Goal: Information Seeking & Learning: Learn about a topic

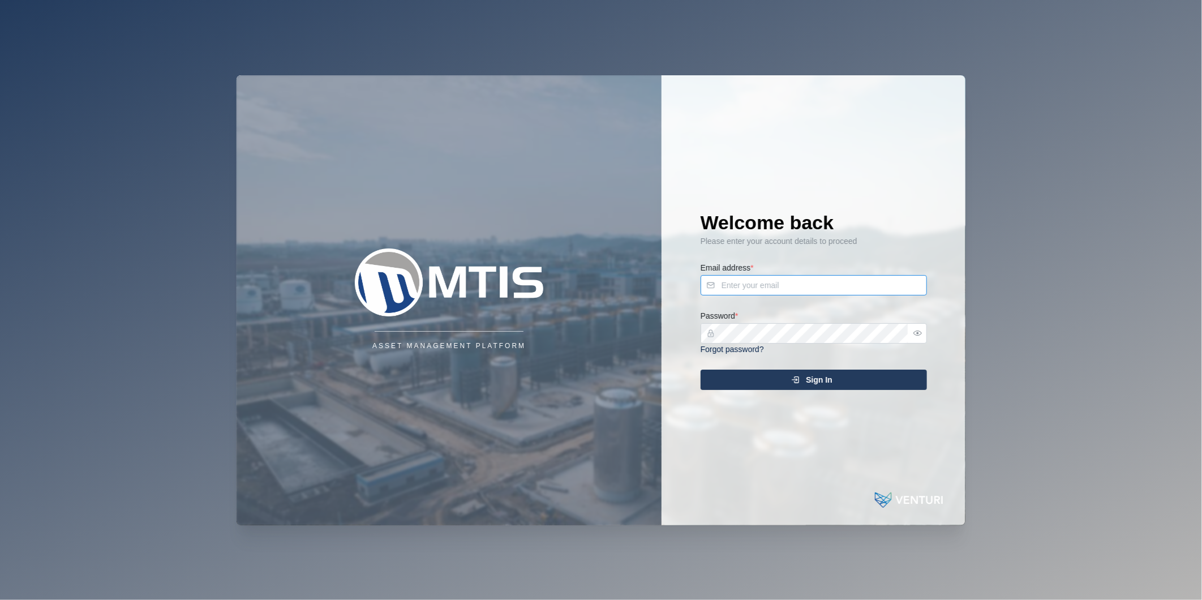
type input "[PERSON_NAME][EMAIL_ADDRESS][DOMAIN_NAME]"
click at [868, 377] on div "Sign In" at bounding box center [812, 379] width 208 height 19
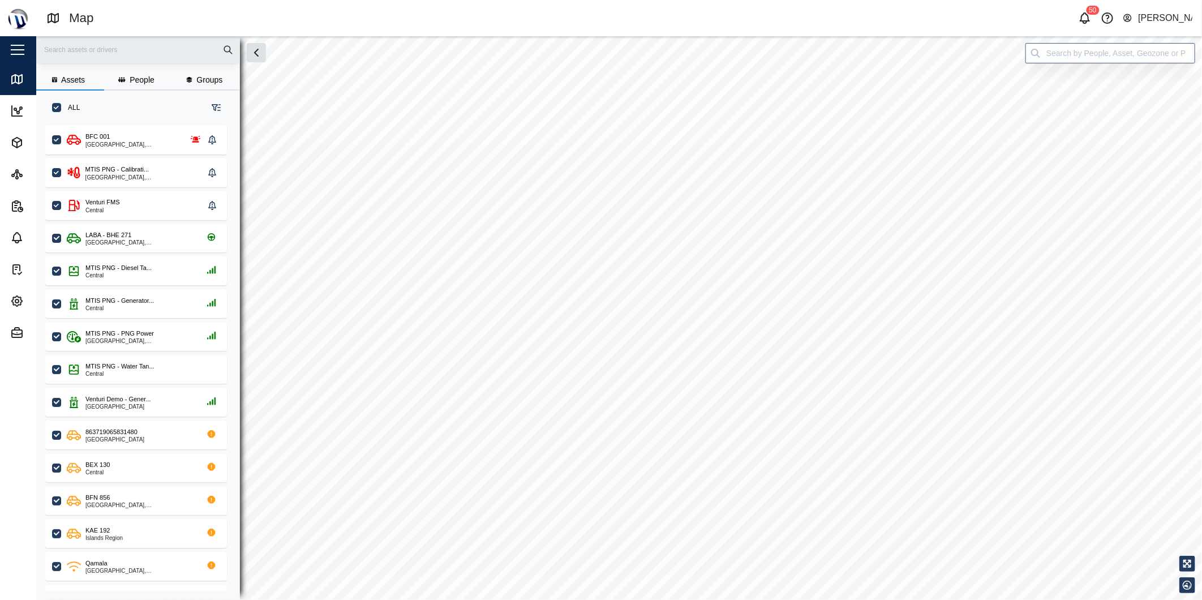
scroll to position [460, 176]
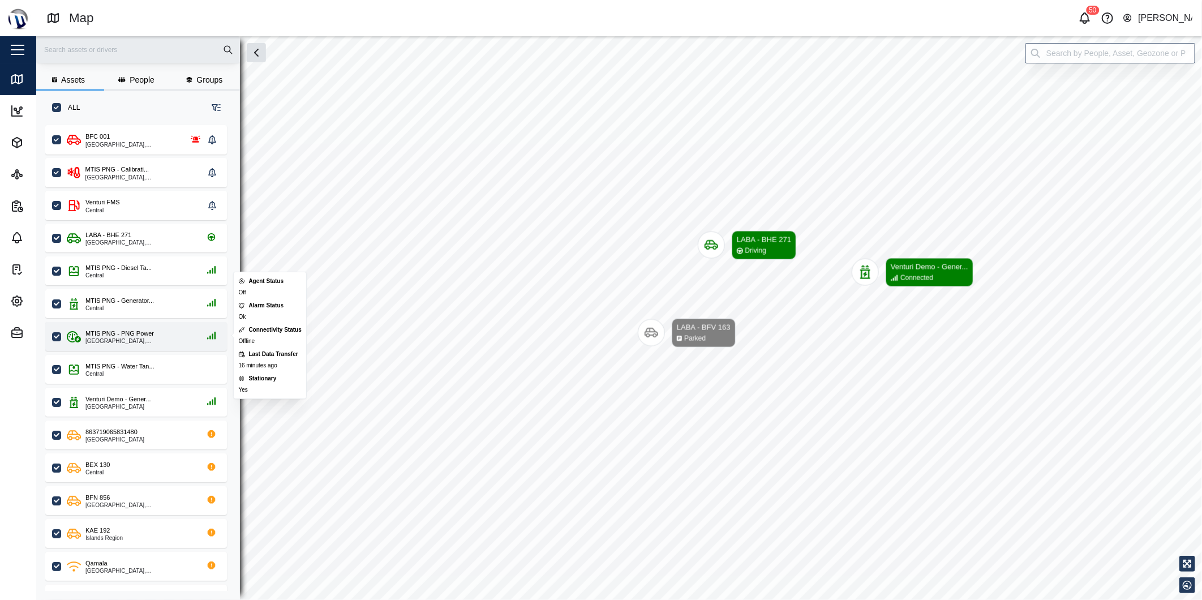
click at [111, 333] on div "MTIS PNG - PNG Power" at bounding box center [119, 334] width 68 height 10
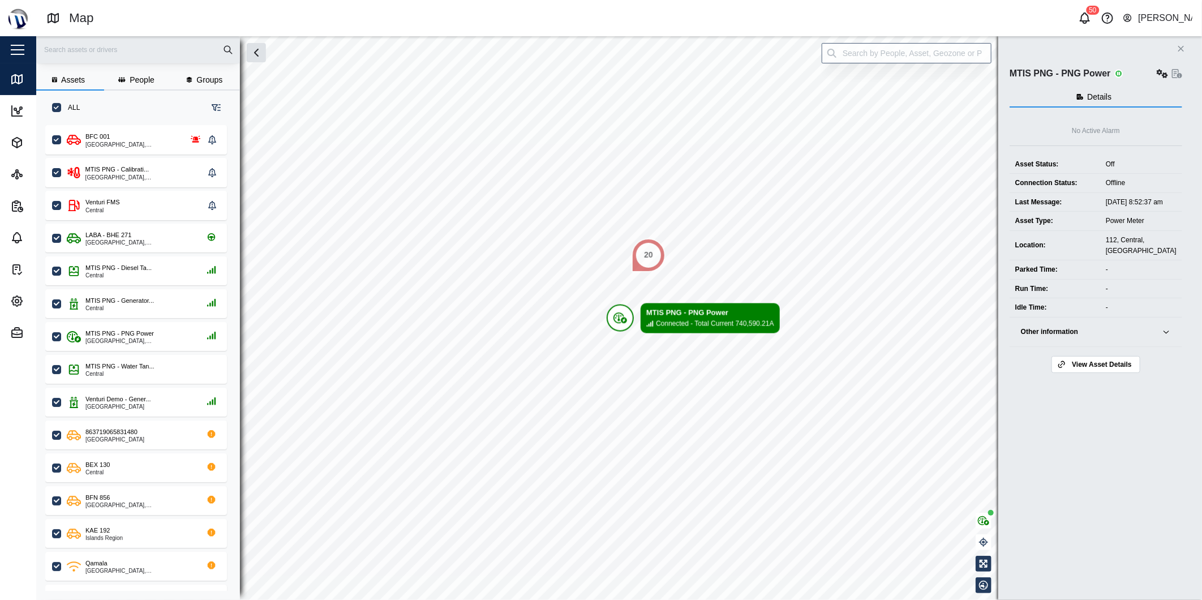
click at [1123, 372] on span "View Asset Details" at bounding box center [1101, 365] width 59 height 16
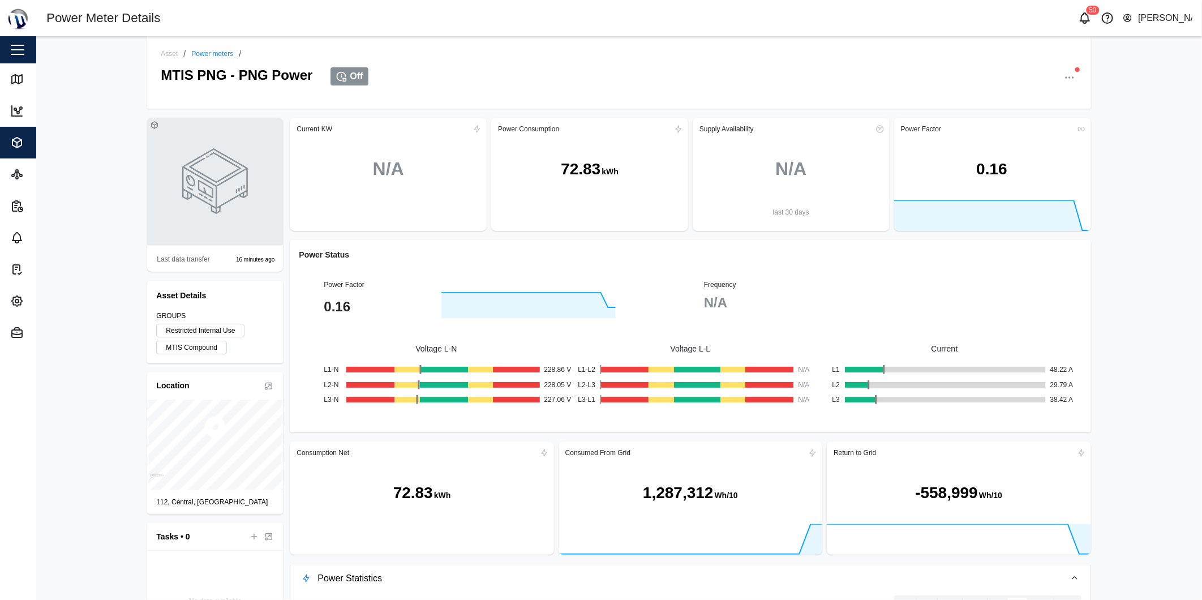
click at [1064, 80] on icon "button" at bounding box center [1069, 77] width 11 height 11
click at [1041, 213] on div "Asset Logs" at bounding box center [1026, 214] width 84 height 11
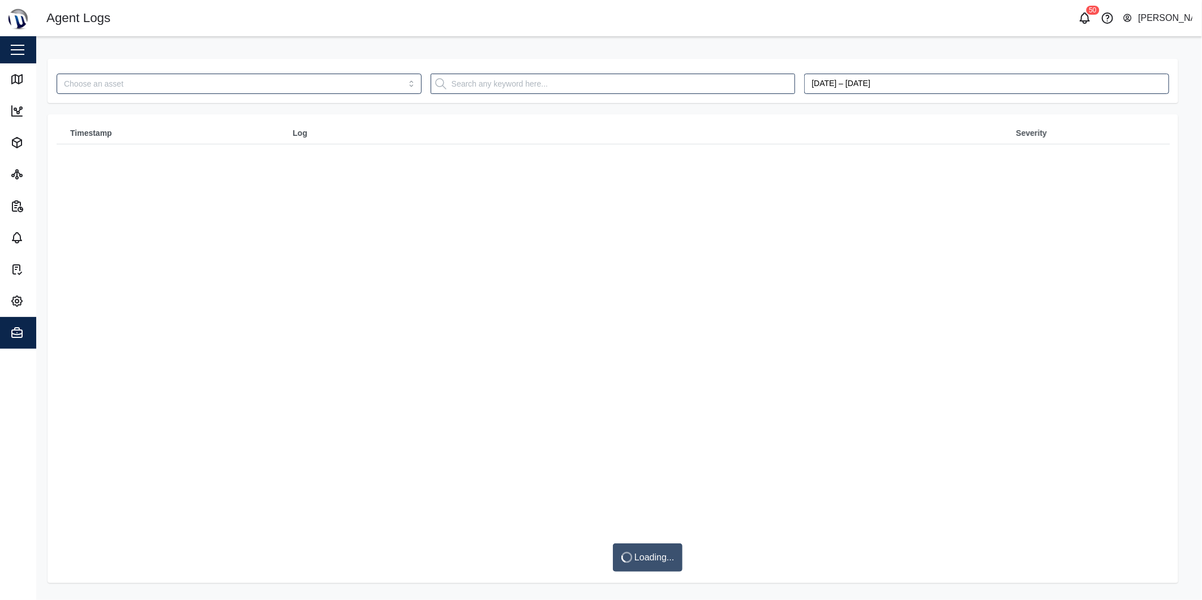
type input "MTIS PNG - PNG Power"
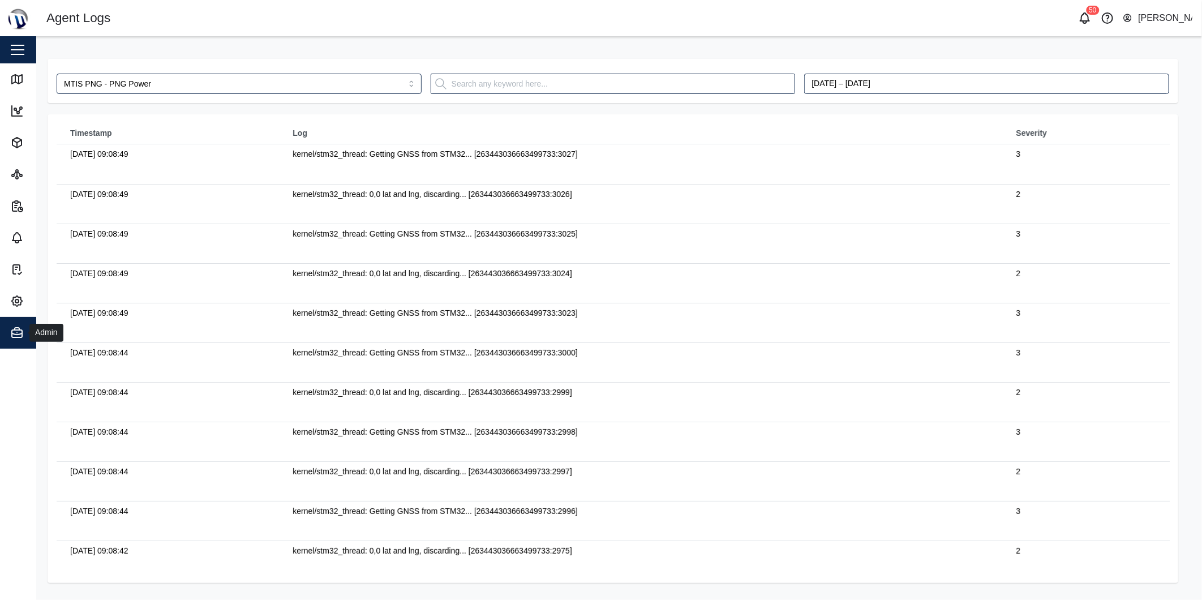
click at [25, 327] on div "Admin" at bounding box center [61, 333] width 103 height 14
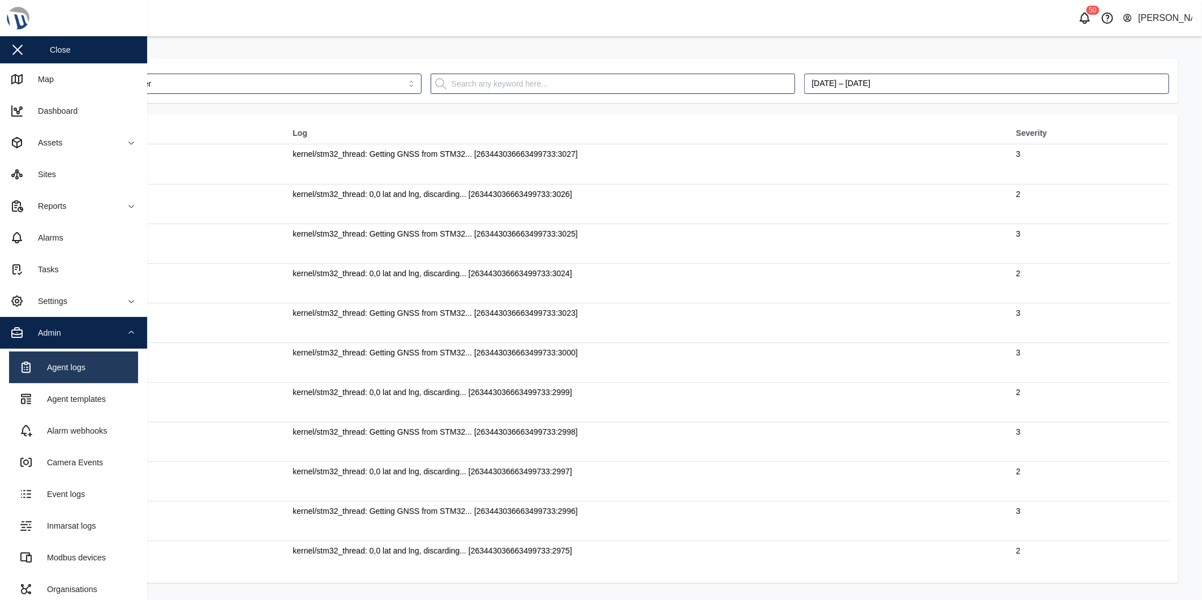
click at [61, 374] on link "Agent logs" at bounding box center [73, 367] width 129 height 32
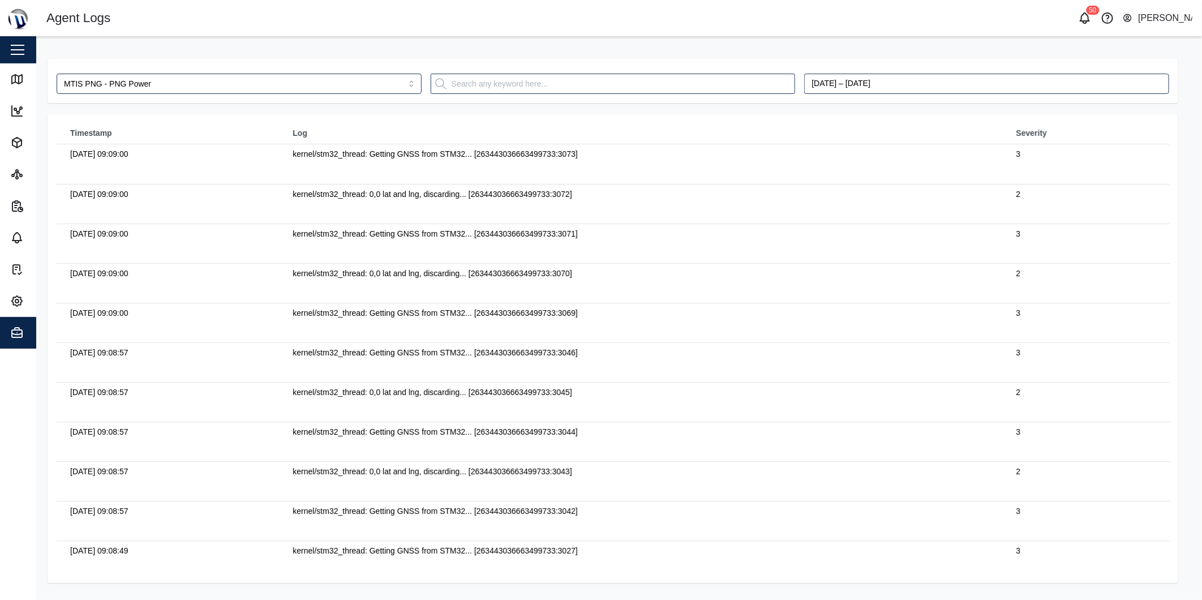
click at [29, 49] on div "Close" at bounding box center [73, 49] width 147 height 27
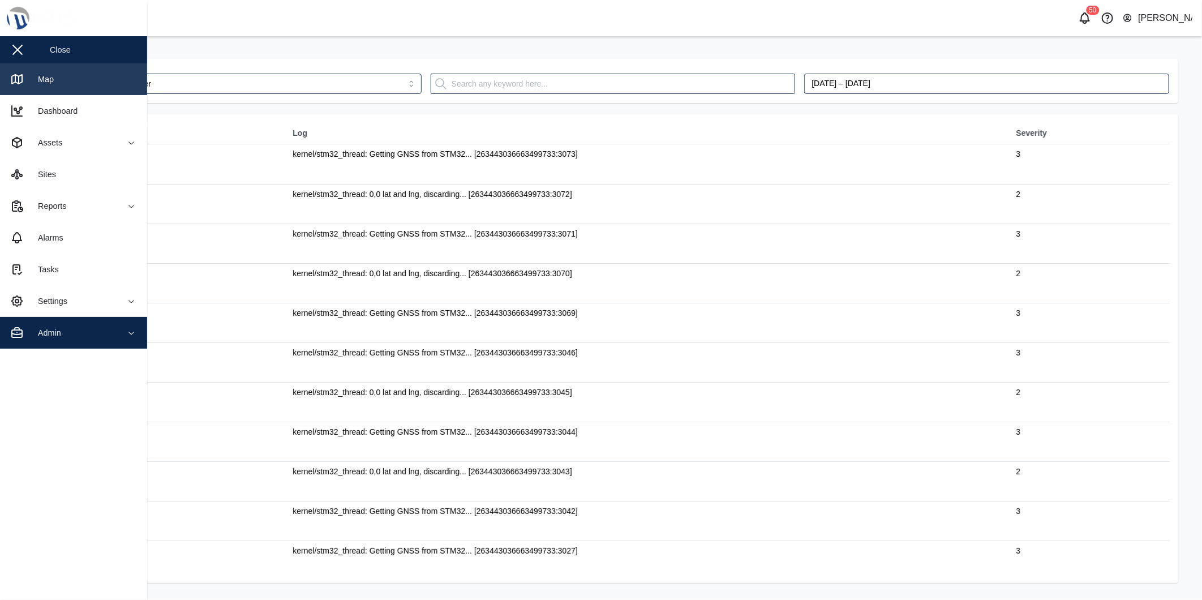
click at [32, 79] on div "Map" at bounding box center [41, 79] width 24 height 12
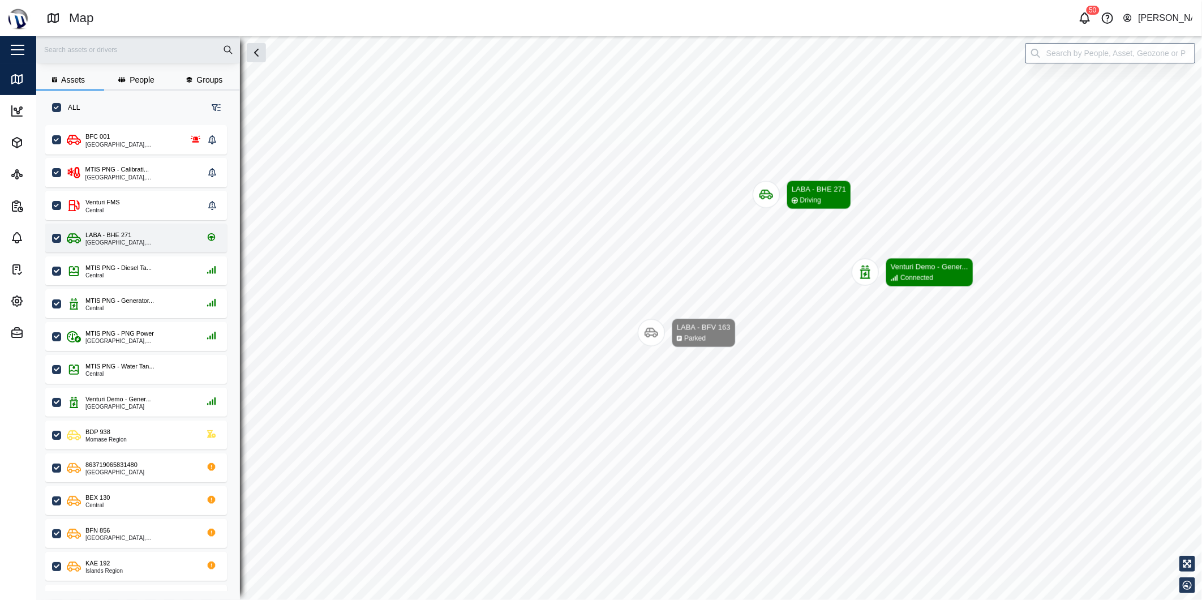
scroll to position [10, 10]
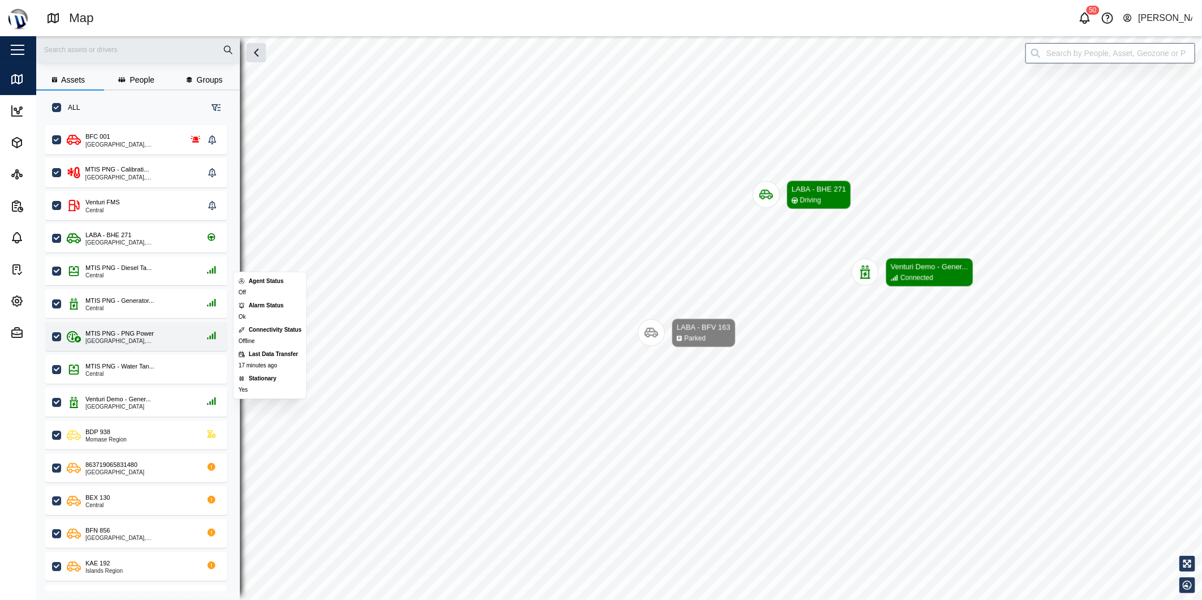
click at [118, 338] on div "[GEOGRAPHIC_DATA], [GEOGRAPHIC_DATA]" at bounding box center [139, 341] width 108 height 6
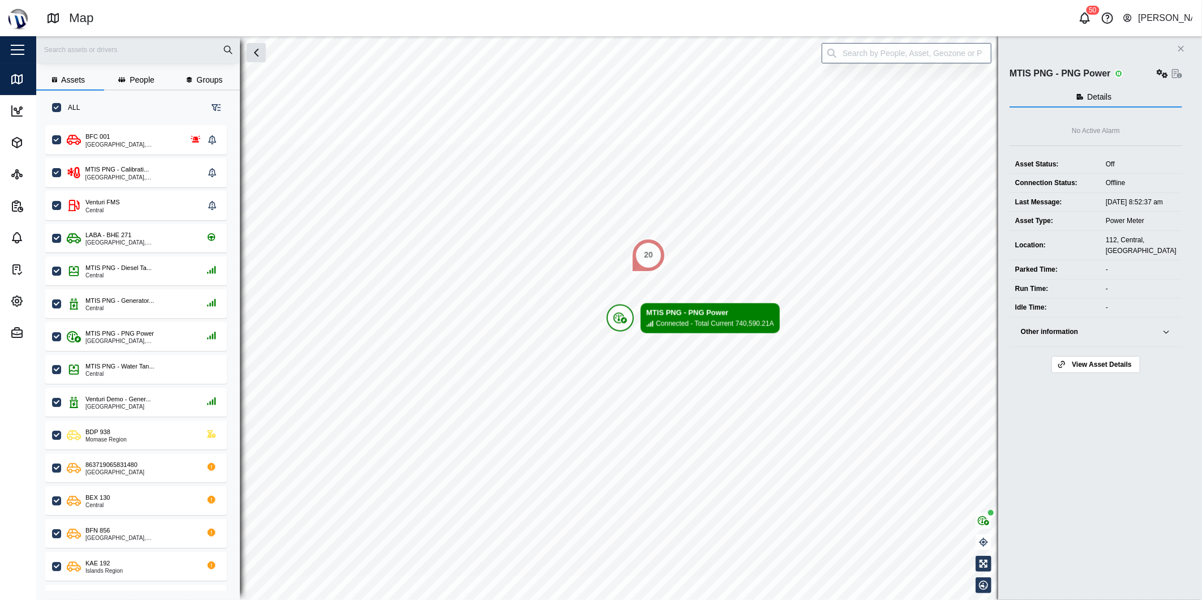
click at [1093, 370] on span "View Asset Details" at bounding box center [1101, 365] width 59 height 16
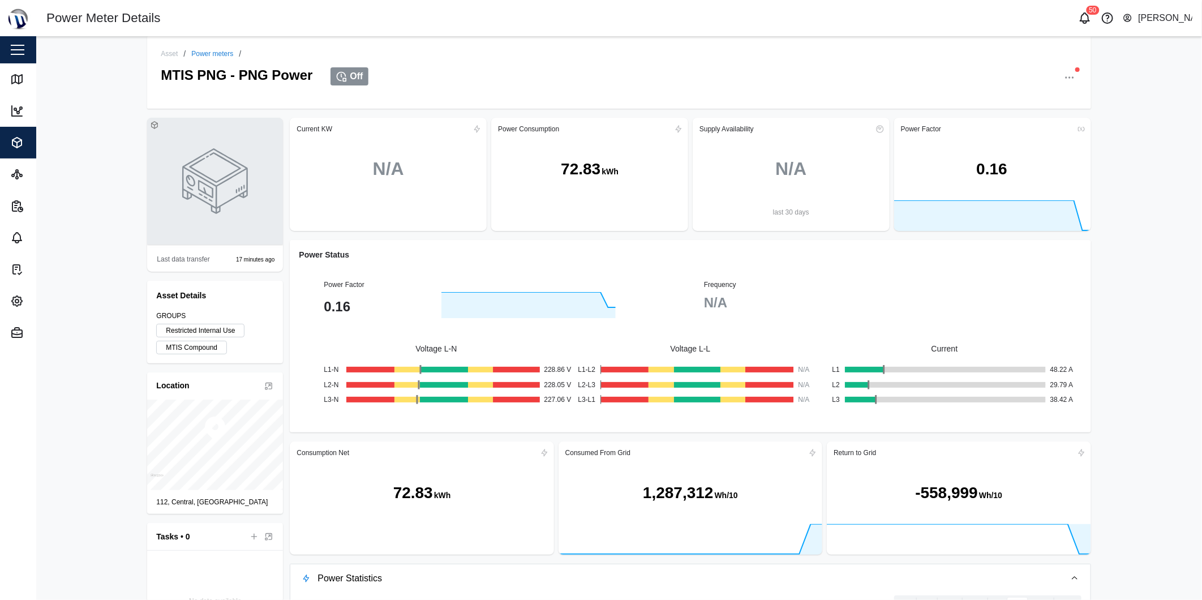
click at [21, 49] on div "button" at bounding box center [18, 49] width 14 height 1
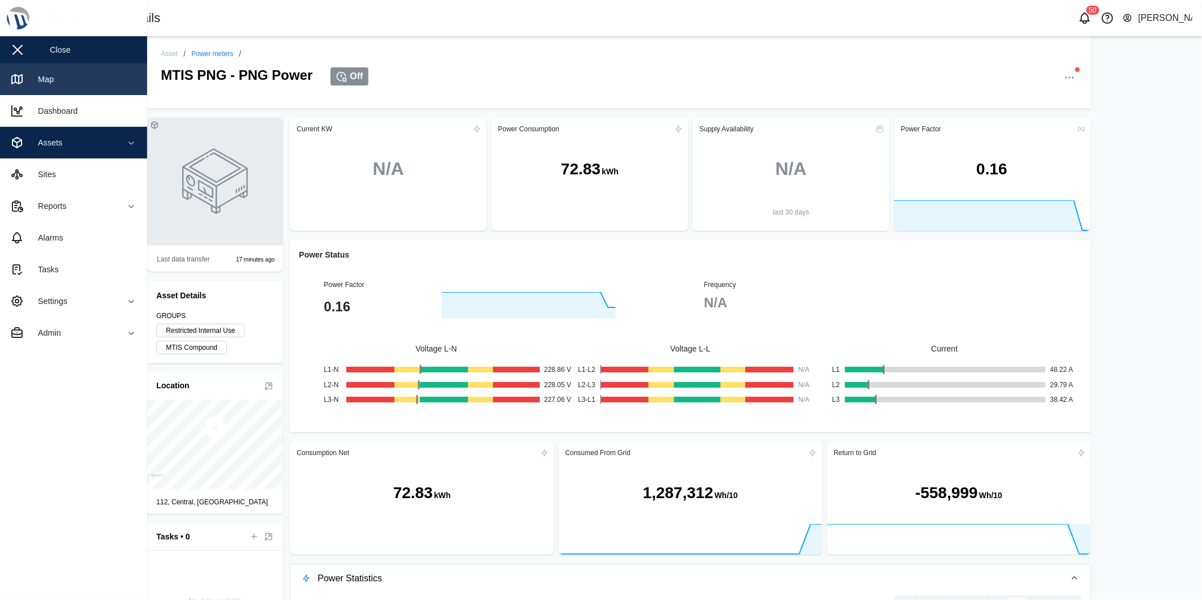
click at [41, 76] on div "Map" at bounding box center [41, 79] width 24 height 12
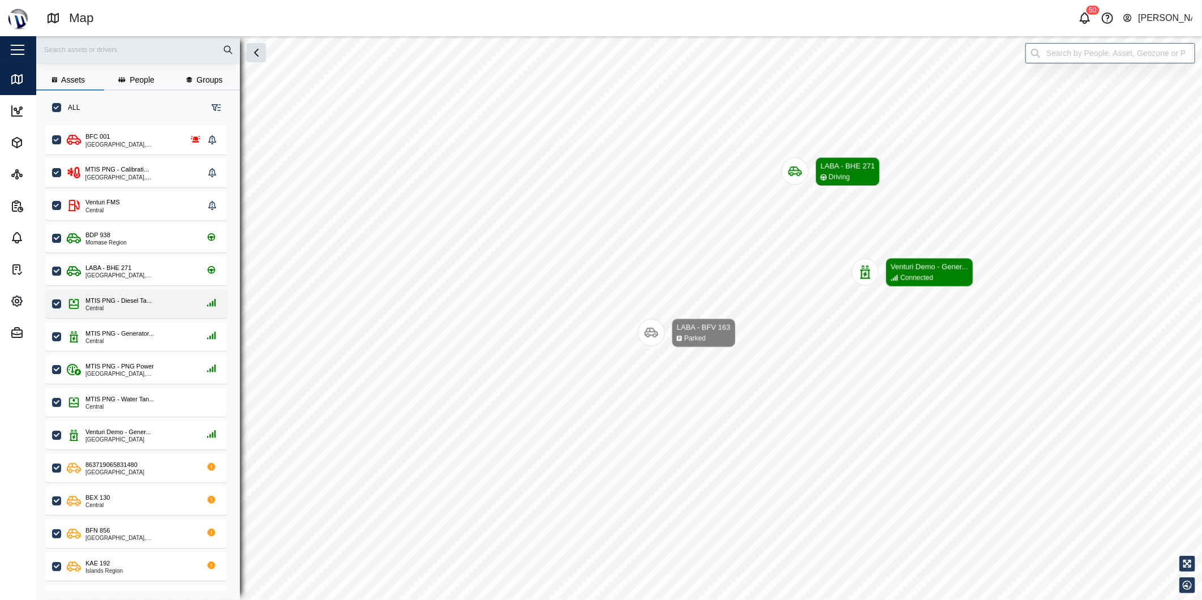
scroll to position [10, 10]
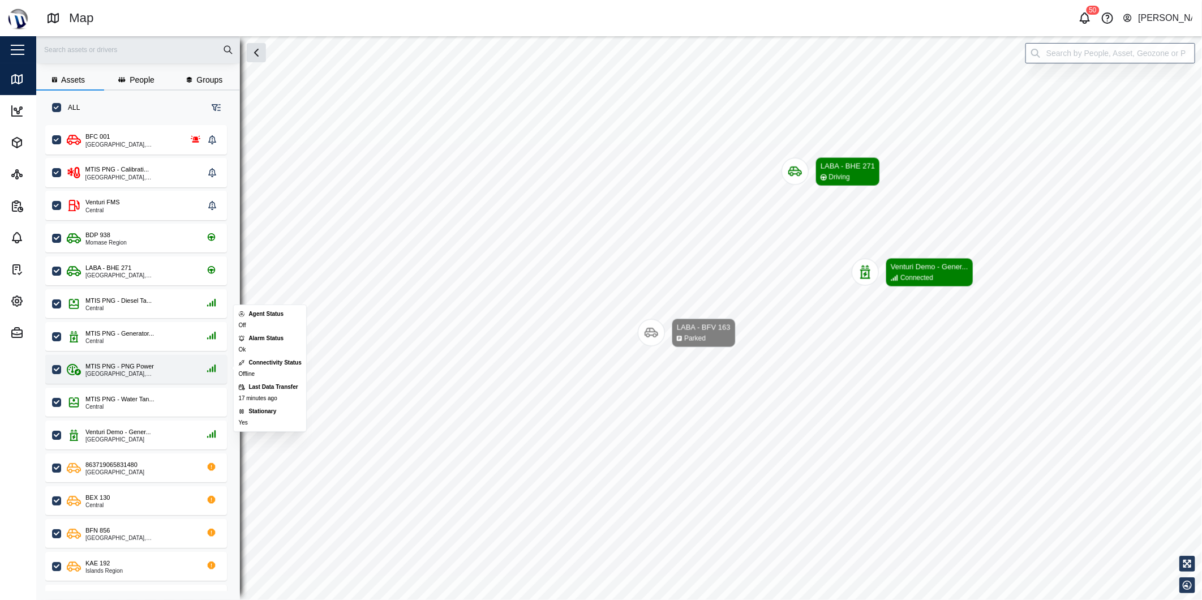
click at [149, 374] on div "[GEOGRAPHIC_DATA], [GEOGRAPHIC_DATA]" at bounding box center [139, 374] width 108 height 6
